Goal: Transaction & Acquisition: Book appointment/travel/reservation

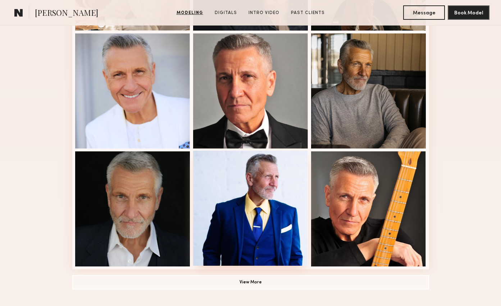
scroll to position [377, 0]
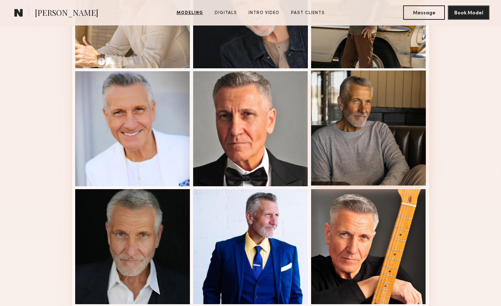
click at [345, 155] on div at bounding box center [368, 127] width 115 height 115
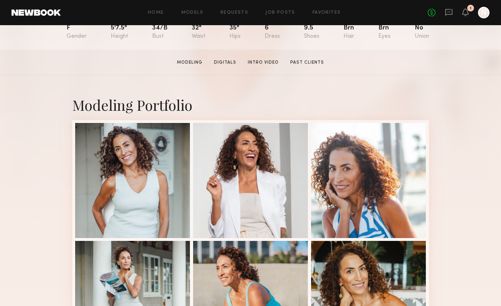
scroll to position [192, 0]
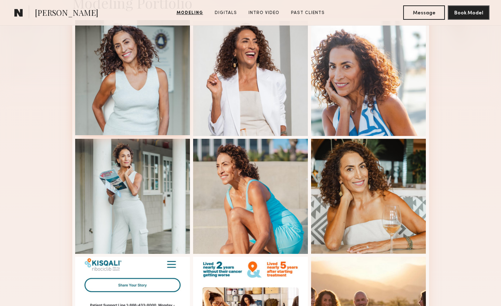
click at [154, 102] on div at bounding box center [132, 77] width 115 height 115
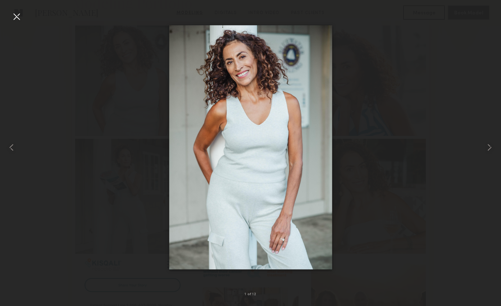
click at [157, 67] on div at bounding box center [250, 147] width 501 height 271
click at [15, 18] on div at bounding box center [17, 17] width 12 height 12
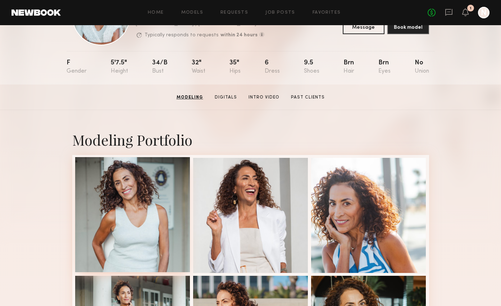
scroll to position [0, 0]
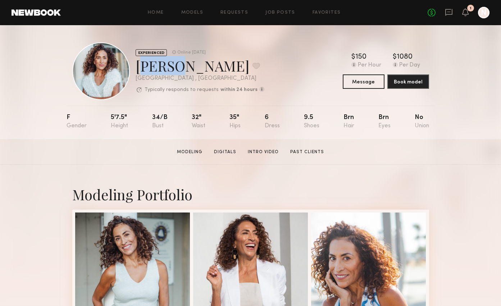
drag, startPoint x: 172, startPoint y: 69, endPoint x: 135, endPoint y: 69, distance: 36.7
click at [136, 69] on div "Cathy M. Favorite" at bounding box center [200, 65] width 129 height 19
copy div "Cathy"
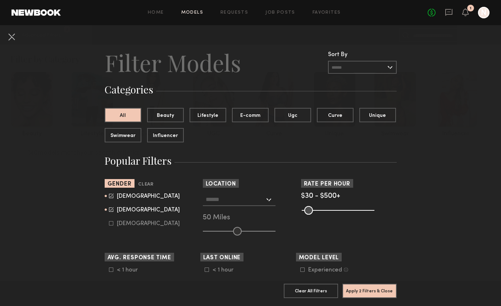
scroll to position [4221, 0]
click at [110, 195] on icon at bounding box center [111, 195] width 5 height 5
click at [110, 208] on icon at bounding box center [111, 209] width 5 height 5
type input "**"
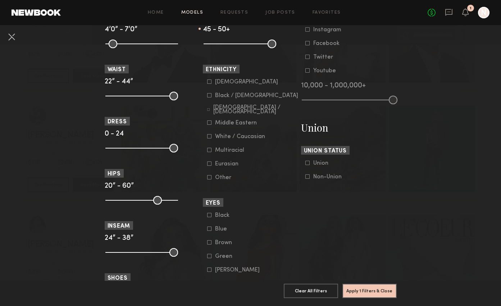
scroll to position [361, 0]
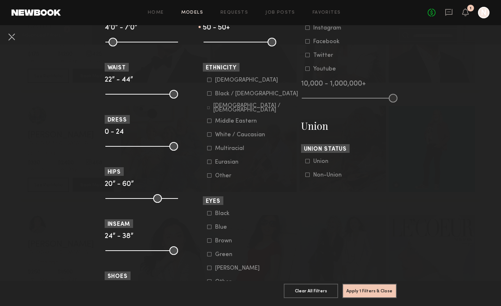
drag, startPoint x: 261, startPoint y: 43, endPoint x: 281, endPoint y: 46, distance: 21.0
type input "**"
click at [276, 43] on input "range" at bounding box center [239, 42] width 73 height 9
click at [207, 96] on icon at bounding box center [209, 94] width 4 height 4
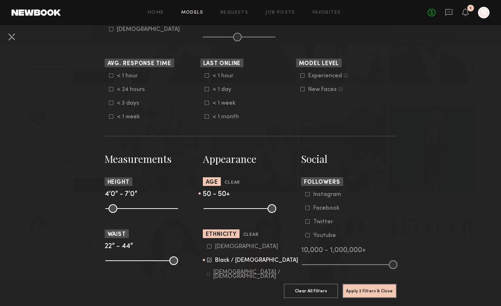
scroll to position [154, 0]
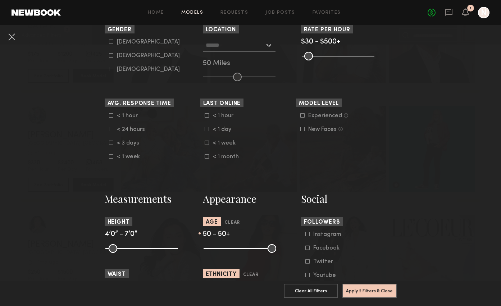
click at [113, 41] on icon at bounding box center [111, 42] width 4 height 4
type input "*"
click at [371, 291] on button "Apply 3 Filters & Close" at bounding box center [369, 290] width 54 height 14
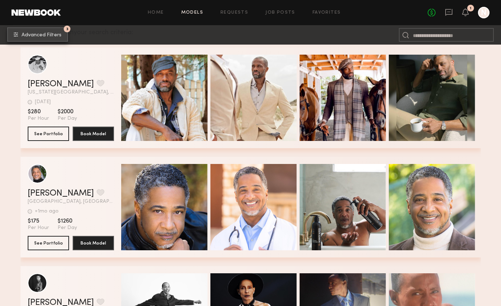
scroll to position [95, 0]
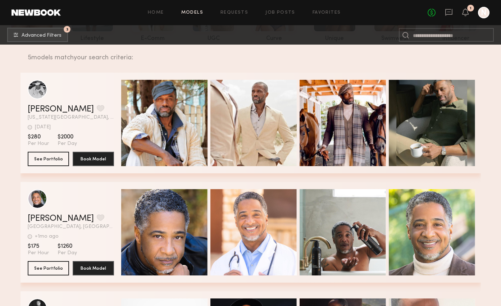
click at [83, 211] on header "Albert S. Favorite Los Angeles, CA +1mo ago Last Online View Portfolio" at bounding box center [71, 209] width 86 height 40
click at [50, 218] on link "Albert S." at bounding box center [61, 218] width 66 height 9
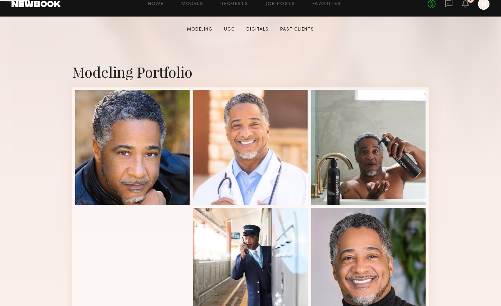
scroll to position [180, 0]
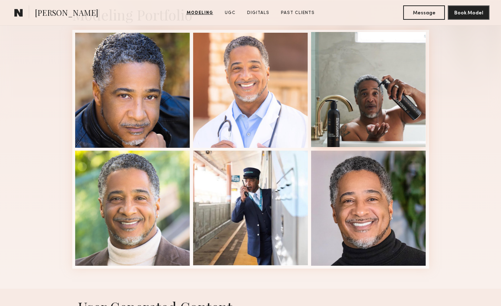
click at [399, 124] on div at bounding box center [368, 89] width 115 height 115
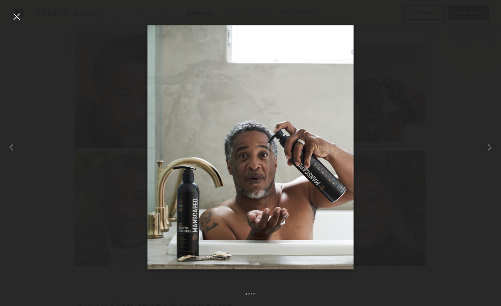
click at [430, 187] on div at bounding box center [250, 147] width 501 height 271
click at [11, 15] on div at bounding box center [17, 17] width 12 height 12
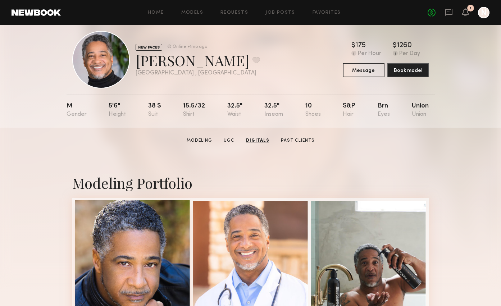
scroll to position [0, 0]
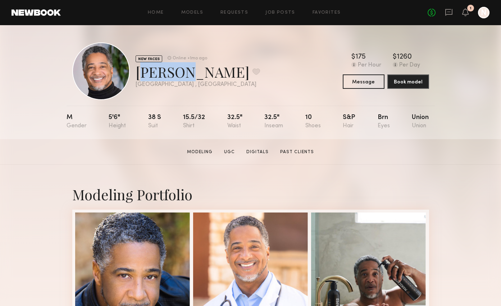
drag, startPoint x: 174, startPoint y: 74, endPoint x: 134, endPoint y: 73, distance: 39.9
click at [134, 73] on div "NEW FACES Online +1mo ago Albert S. Favorite Los Angeles , CA Online +1mo ago" at bounding box center [166, 71] width 188 height 58
copy div "Albert"
